Goal: Task Accomplishment & Management: Manage account settings

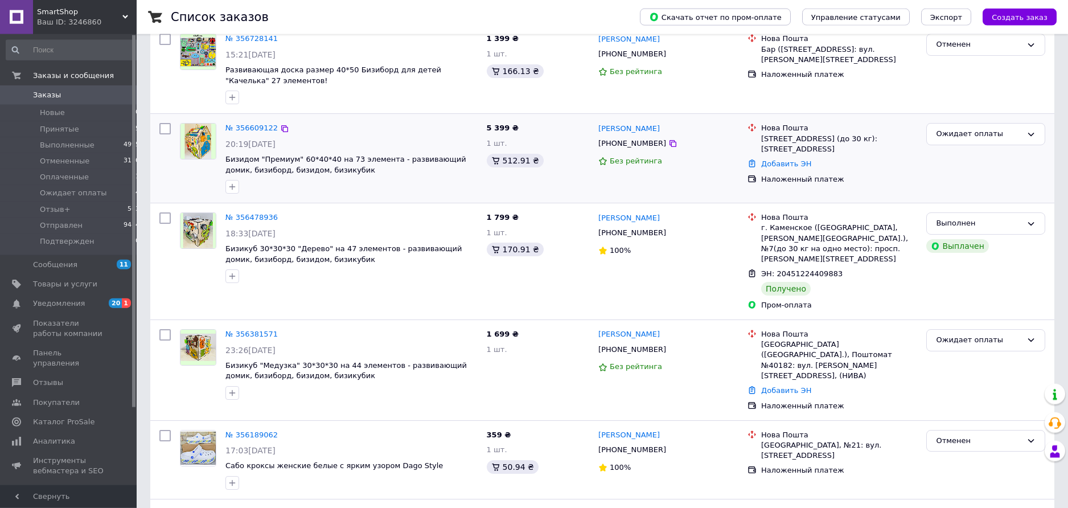
scroll to position [232, 0]
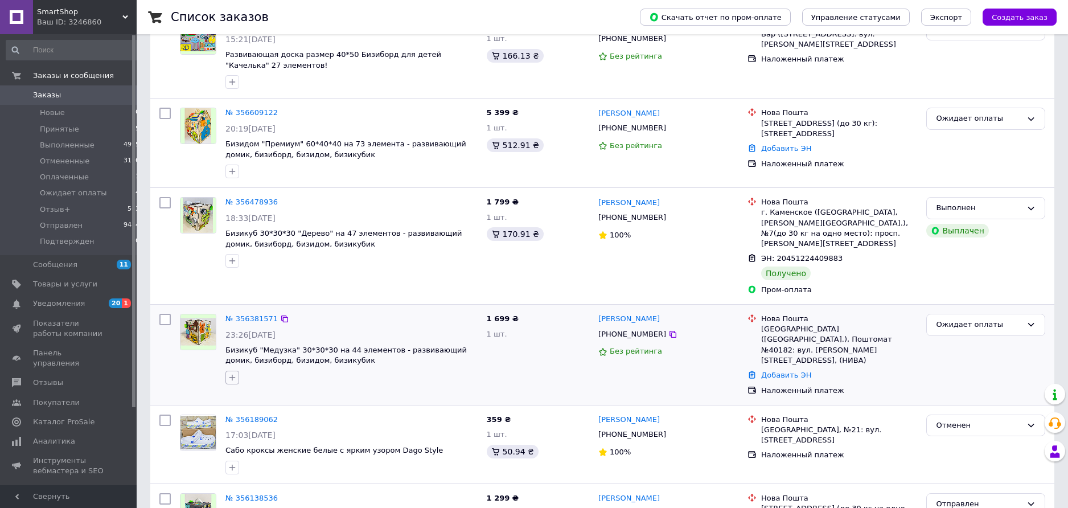
click at [231, 375] on icon "button" at bounding box center [232, 378] width 6 height 6
type input "300"
click at [234, 460] on input "300 грн" at bounding box center [235, 463] width 7 height 7
checkbox input "true"
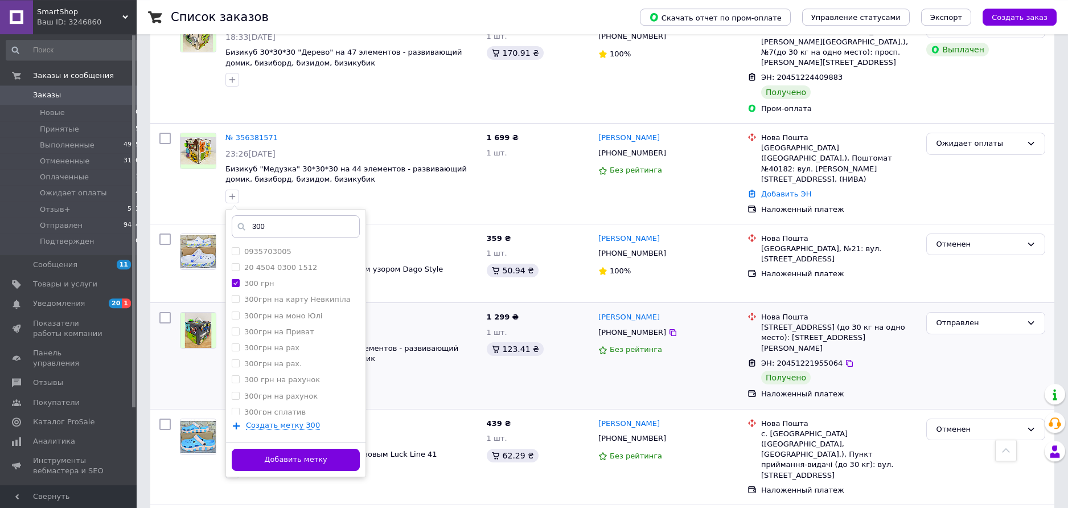
scroll to position [522, 0]
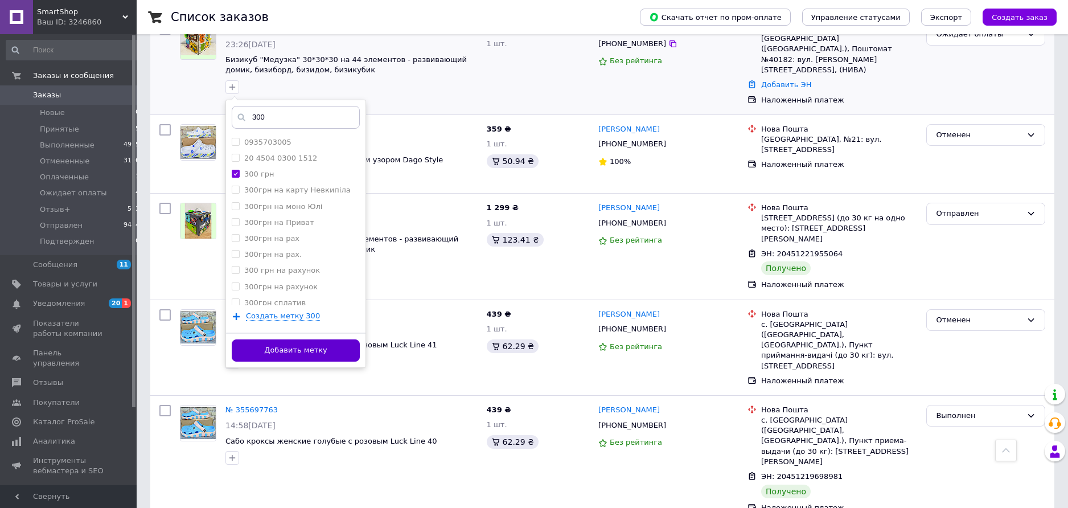
click at [298, 342] on button "Добавить метку" at bounding box center [296, 350] width 128 height 22
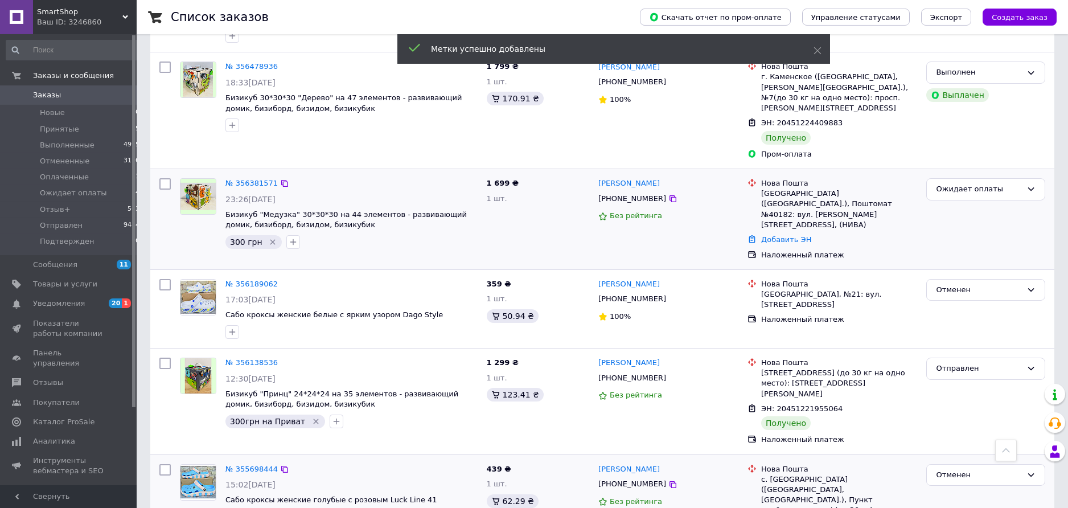
scroll to position [348, 0]
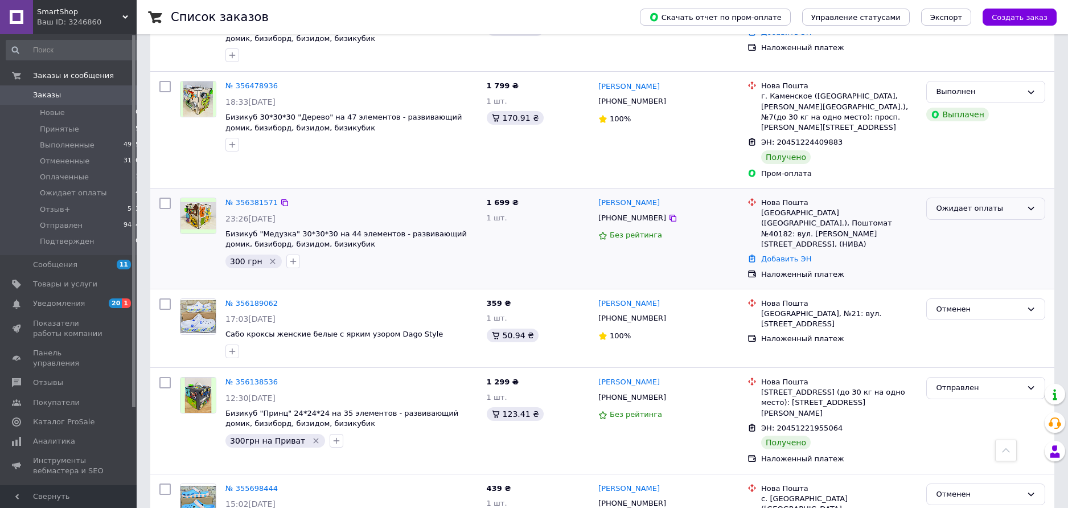
click at [957, 203] on div "Ожидает оплаты" at bounding box center [979, 209] width 86 height 12
click at [983, 295] on li "Подтвержден" at bounding box center [986, 305] width 118 height 21
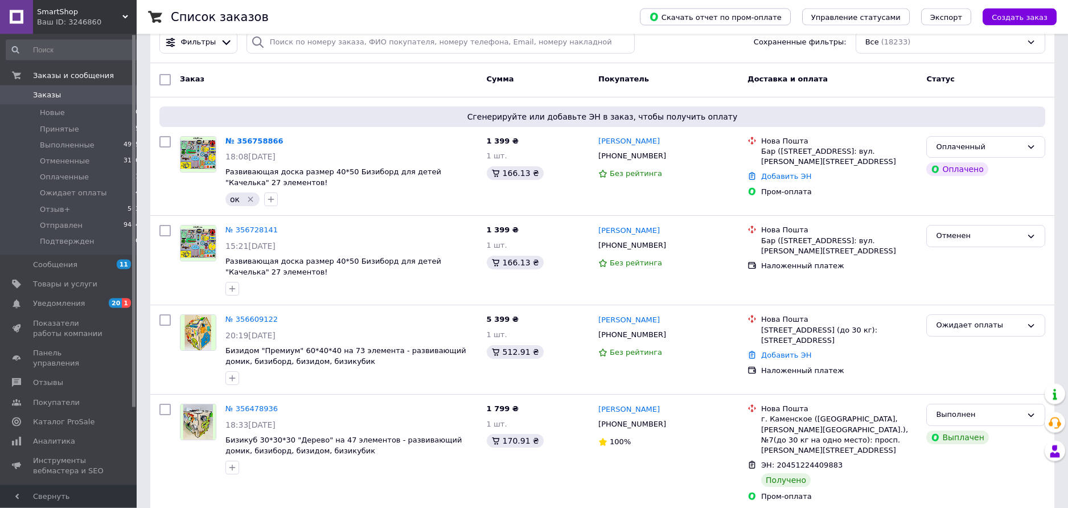
scroll to position [0, 0]
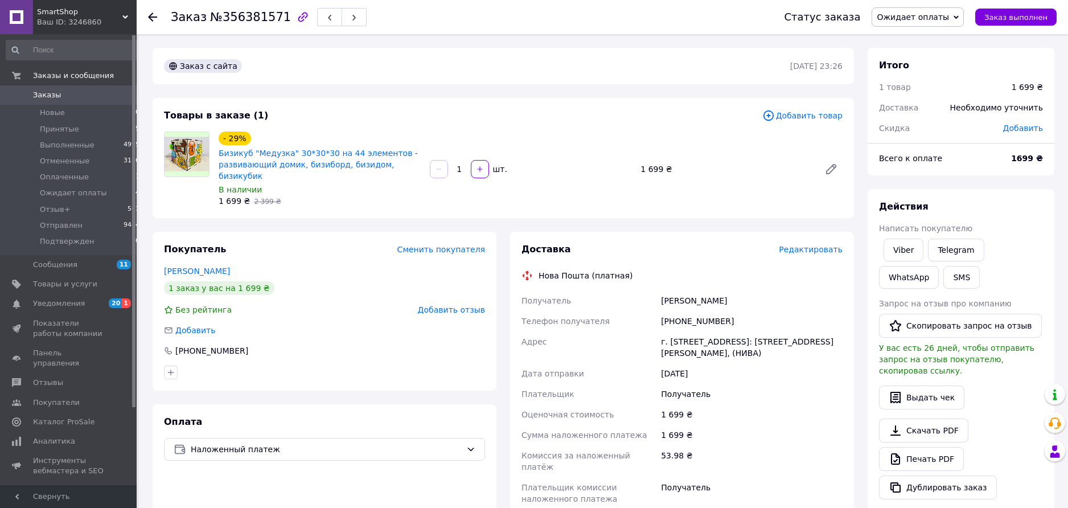
click at [804, 245] on span "Редактировать" at bounding box center [811, 249] width 64 height 9
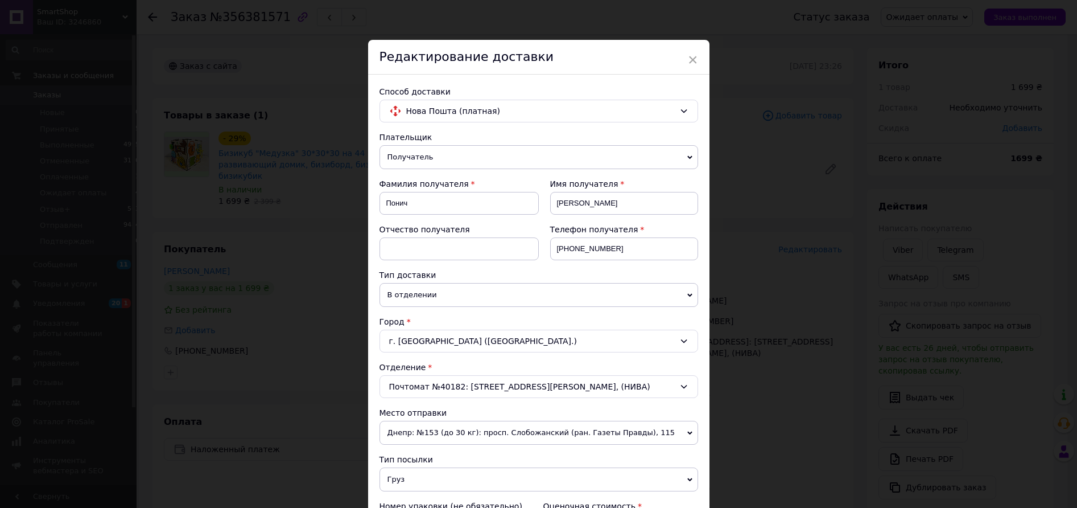
click at [536, 388] on div "Почтомат №40182: [STREET_ADDRESS][PERSON_NAME], (НИВА)" at bounding box center [539, 386] width 319 height 23
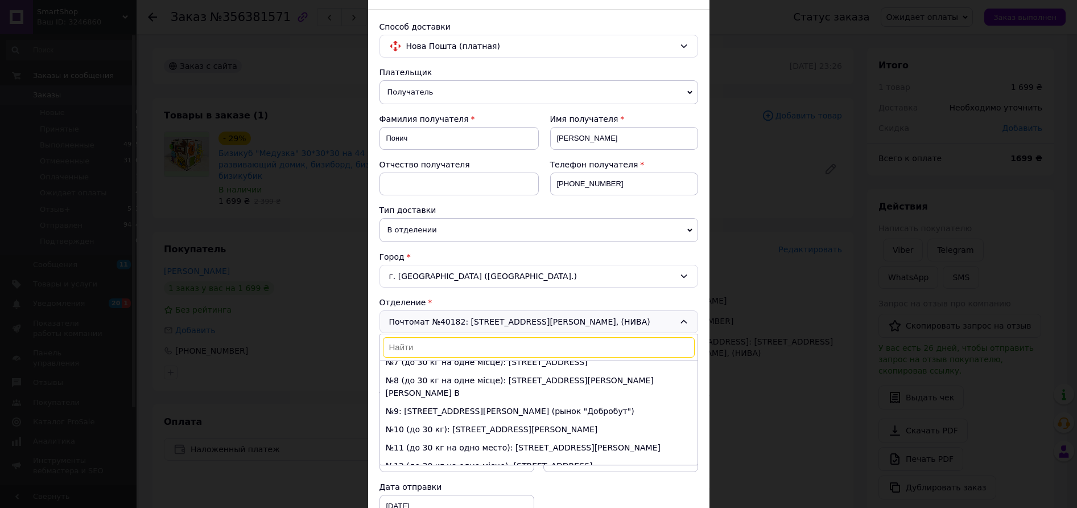
scroll to position [162, 0]
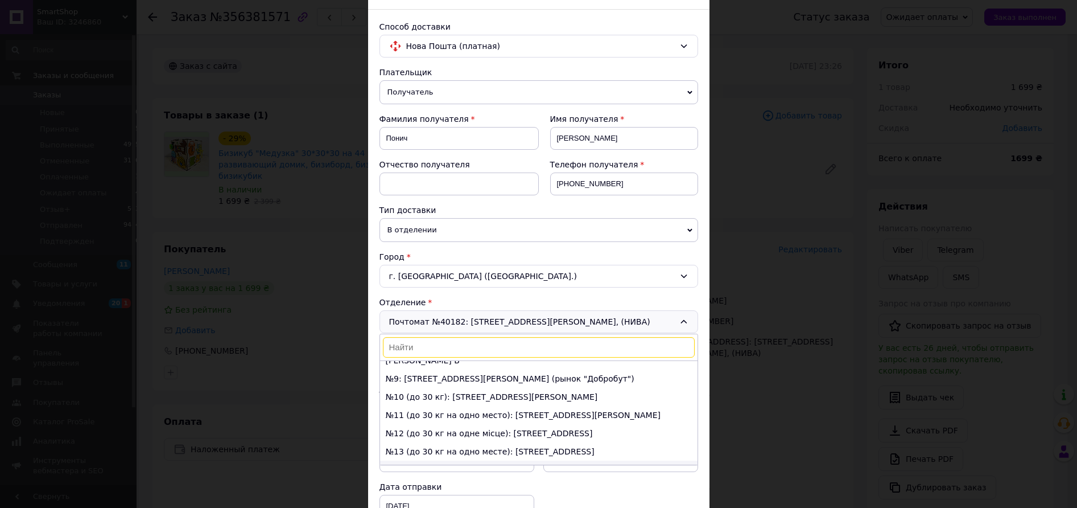
click at [574, 460] on li "№14 (до 30 кг на одно место): [STREET_ADDRESS]" at bounding box center [539, 469] width 318 height 18
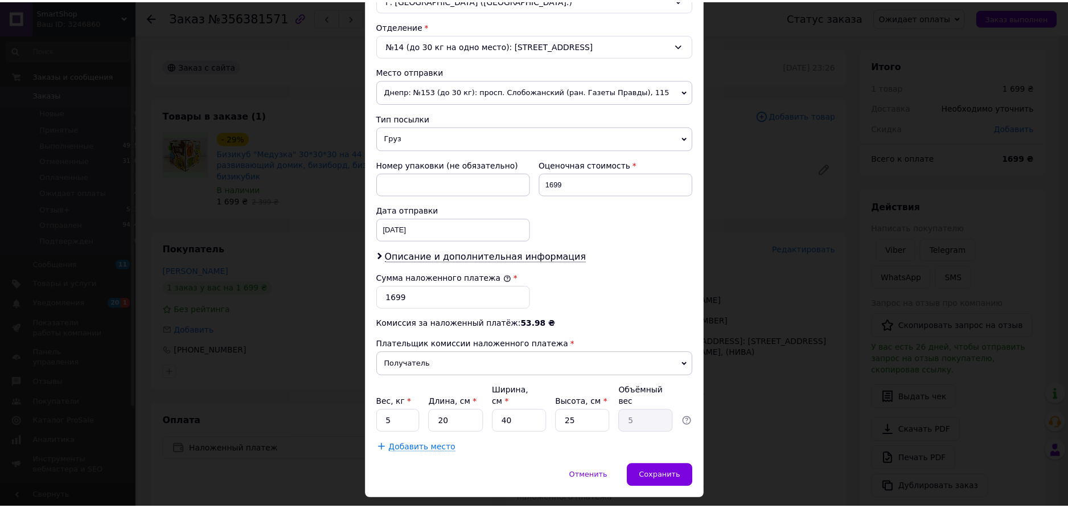
scroll to position [361, 0]
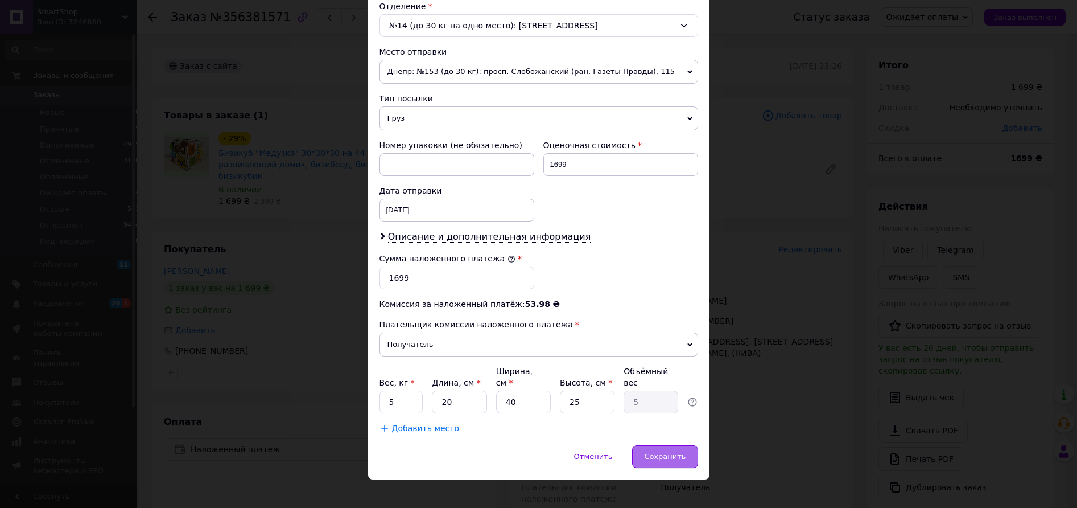
click at [664, 452] on span "Сохранить" at bounding box center [665, 456] width 42 height 9
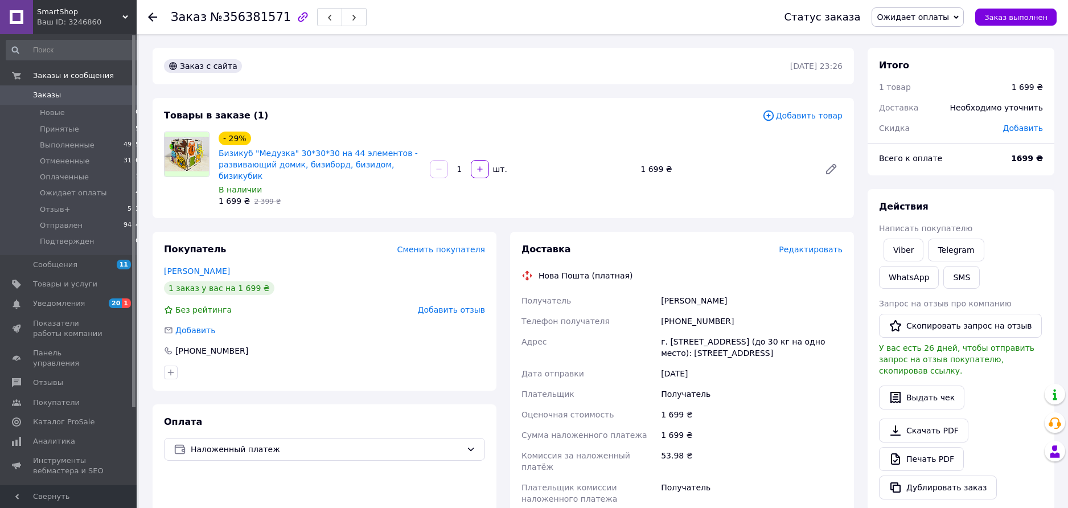
click at [927, 15] on span "Ожидает оплаты" at bounding box center [913, 17] width 72 height 9
click at [936, 133] on li "Подтвержден" at bounding box center [917, 129] width 91 height 17
